Goal: Communication & Community: Answer question/provide support

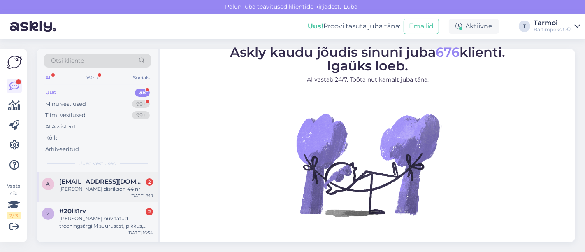
click at [90, 179] on span "[EMAIL_ADDRESS][DOMAIN_NAME]" at bounding box center [102, 181] width 86 height 7
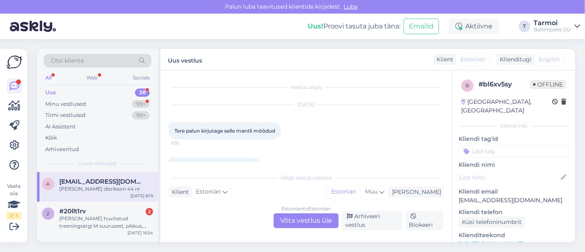
scroll to position [21, 0]
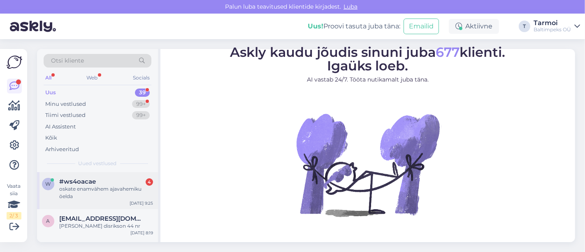
click at [77, 184] on span "#ws4oacae" at bounding box center [77, 181] width 37 height 7
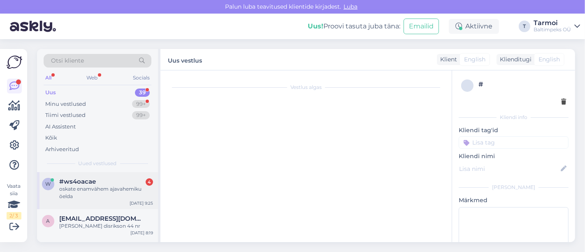
scroll to position [93, 0]
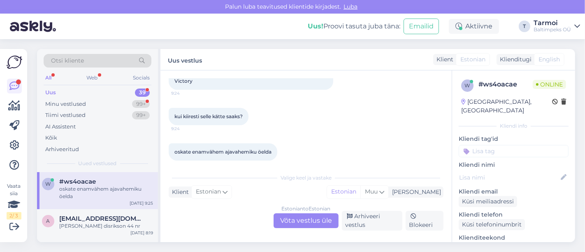
click at [316, 214] on div "Estonian to Estonian Võta vestlus üle" at bounding box center [306, 220] width 65 height 15
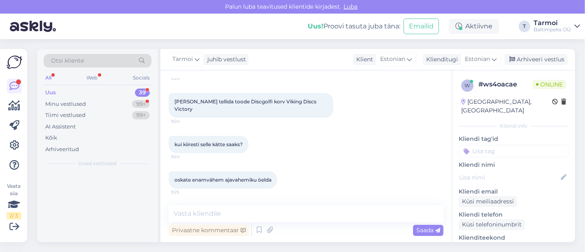
scroll to position [57, 0]
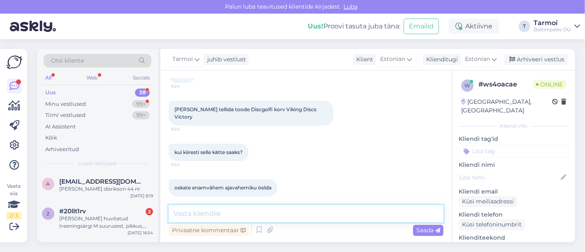
click at [261, 217] on textarea at bounding box center [306, 213] width 275 height 17
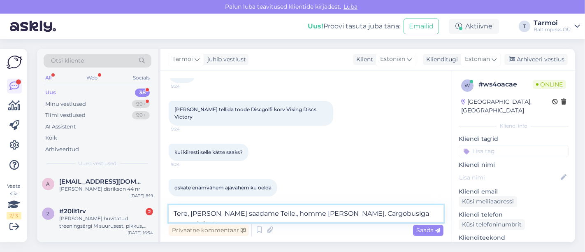
click at [368, 213] on textarea "Tere, Täna saadame Teile,, homme käes. Cargobusiga saame juba t" at bounding box center [306, 213] width 275 height 17
click at [404, 209] on textarea "Tere, Täna saadame Teile,, homme käes. Cargobusiga saate juba t" at bounding box center [306, 213] width 275 height 17
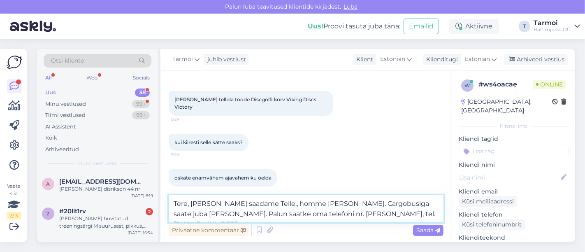
click at [258, 206] on textarea "Tere, Täna saadame Teile,, homme käes. Cargobusiga saate juba täna kätte. Palun…" at bounding box center [306, 208] width 275 height 27
type textarea "Tere, Täna saadame Teile, homme käes. Cargobusiga saate juba täna kätte. Palun …"
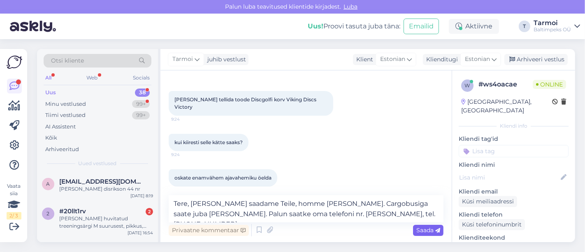
click at [420, 228] on span "Saada" at bounding box center [429, 229] width 24 height 7
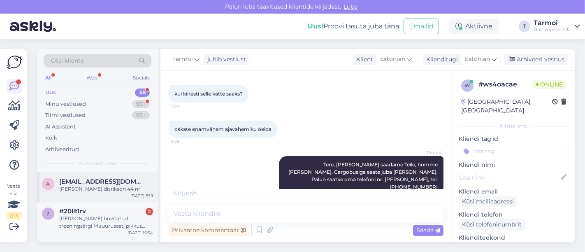
scroll to position [142, 0]
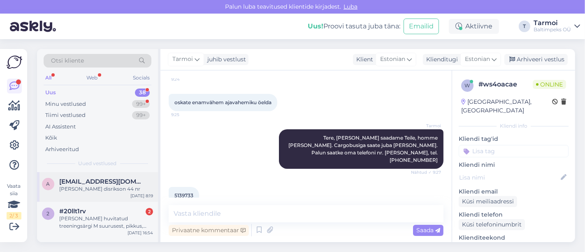
click at [91, 184] on span "[EMAIL_ADDRESS][DOMAIN_NAME]" at bounding box center [102, 181] width 86 height 7
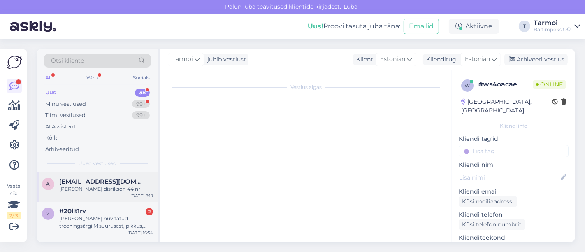
scroll to position [21, 0]
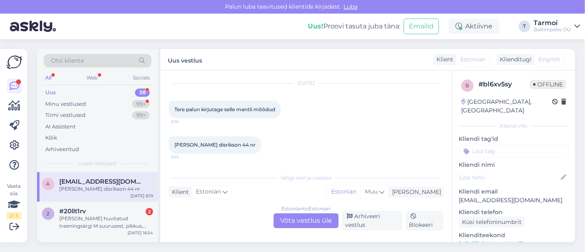
click at [85, 183] on span "[EMAIL_ADDRESS][DOMAIN_NAME]" at bounding box center [102, 181] width 86 height 7
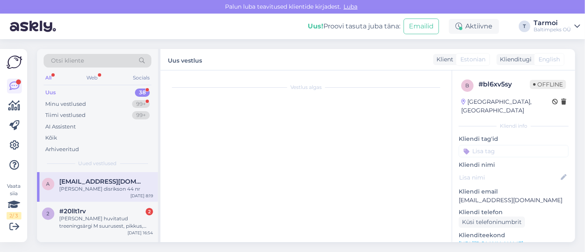
scroll to position [0, 0]
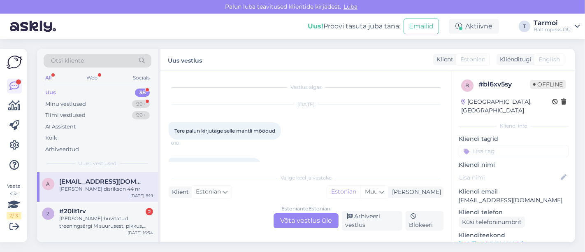
click at [309, 220] on div "Estonian to Estonian Võta vestlus üle" at bounding box center [306, 220] width 65 height 15
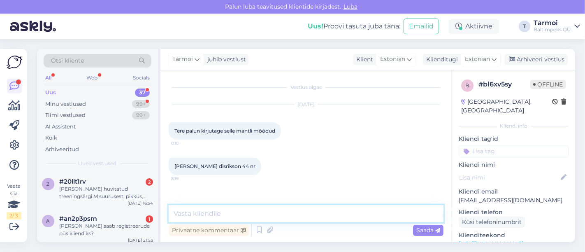
click at [242, 215] on textarea at bounding box center [306, 213] width 275 height 17
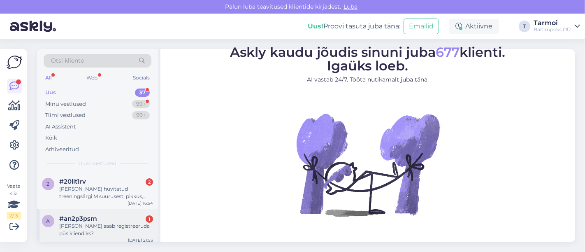
click at [84, 228] on div "[PERSON_NAME] saab registreeruda püsikliendiks?" at bounding box center [106, 229] width 94 height 15
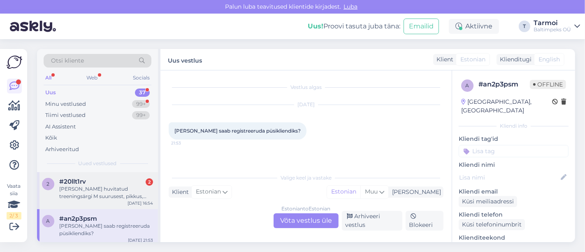
click at [90, 193] on div "[PERSON_NAME] huvitatud treeningsärgi M suurusest, pikkus, rinnaümbermõõt." at bounding box center [106, 192] width 94 height 15
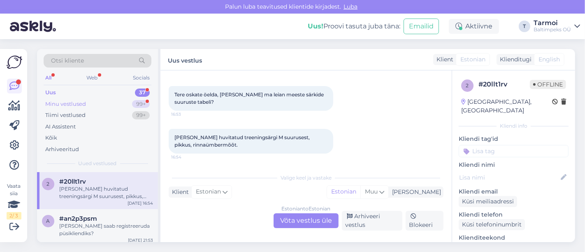
click at [76, 98] on div "Minu vestlused 99+" at bounding box center [98, 104] width 108 height 12
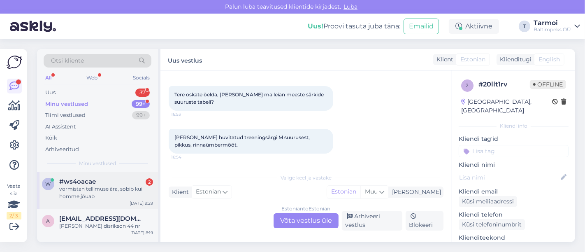
click at [74, 190] on div "vormistan tellimuse ära, sobib kui homme jõuab" at bounding box center [106, 192] width 94 height 15
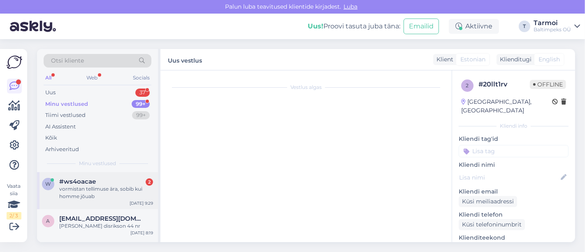
scroll to position [177, 0]
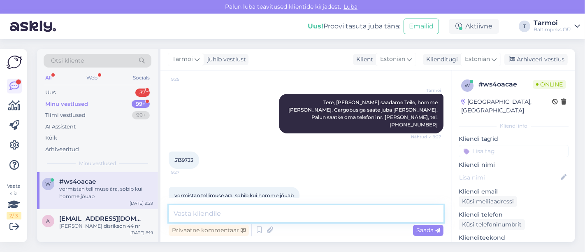
click at [291, 212] on textarea at bounding box center [306, 213] width 275 height 17
type textarea "OK"
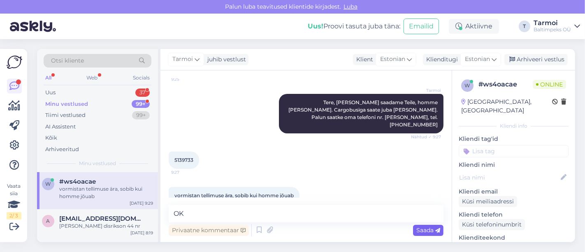
click at [426, 227] on span "Saada" at bounding box center [429, 229] width 24 height 7
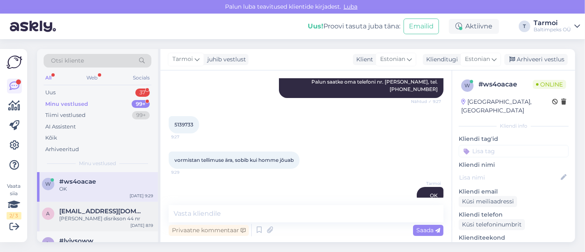
click at [94, 212] on span "[EMAIL_ADDRESS][DOMAIN_NAME]" at bounding box center [102, 210] width 86 height 7
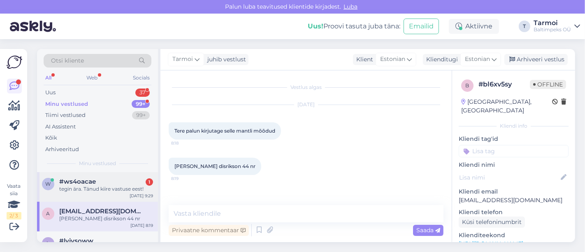
click at [85, 184] on span "#ws4oacae" at bounding box center [77, 181] width 37 height 7
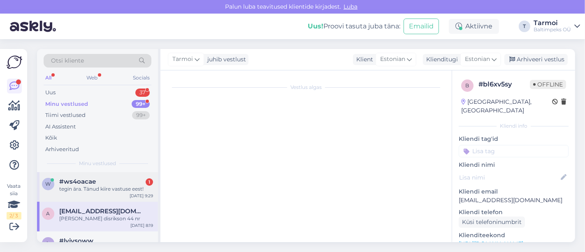
scroll to position [248, 0]
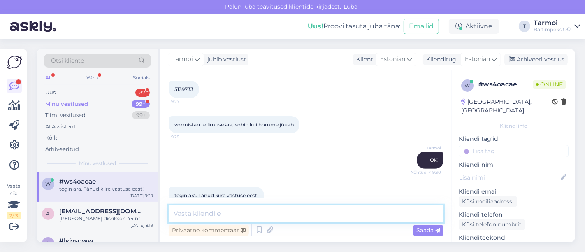
click at [267, 212] on textarea at bounding box center [306, 213] width 275 height 17
click at [267, 216] on textarea "Saadame täna ära. Head pääeva!" at bounding box center [306, 213] width 275 height 17
type textarea "Saadame täna ära. Head päeva!"
click at [305, 210] on textarea "Saadame täna ära. Head päeva!" at bounding box center [306, 213] width 275 height 17
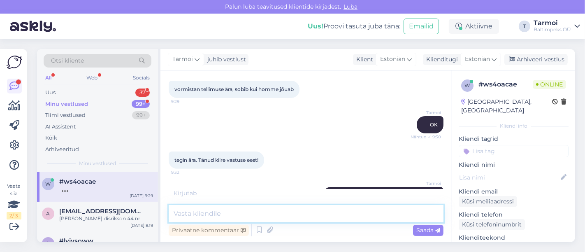
scroll to position [319, 0]
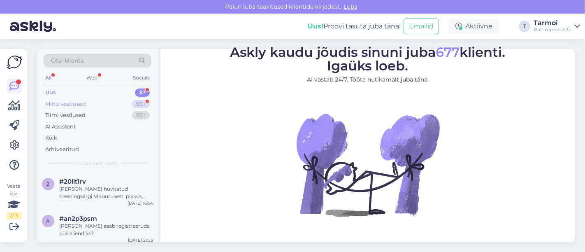
click at [71, 101] on div "Minu vestlused" at bounding box center [65, 104] width 41 height 8
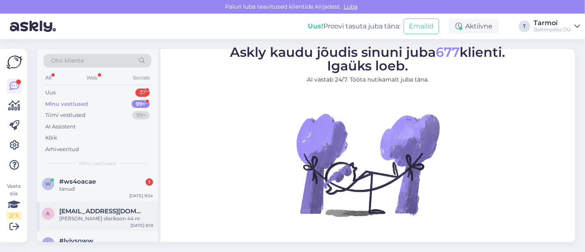
click at [75, 213] on span "[EMAIL_ADDRESS][DOMAIN_NAME]" at bounding box center [102, 210] width 86 height 7
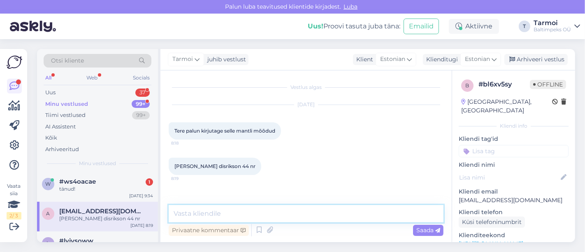
click at [258, 214] on textarea at bounding box center [306, 213] width 275 height 17
type textarea "meiliaadress on vale"
